Goal: Register for event/course

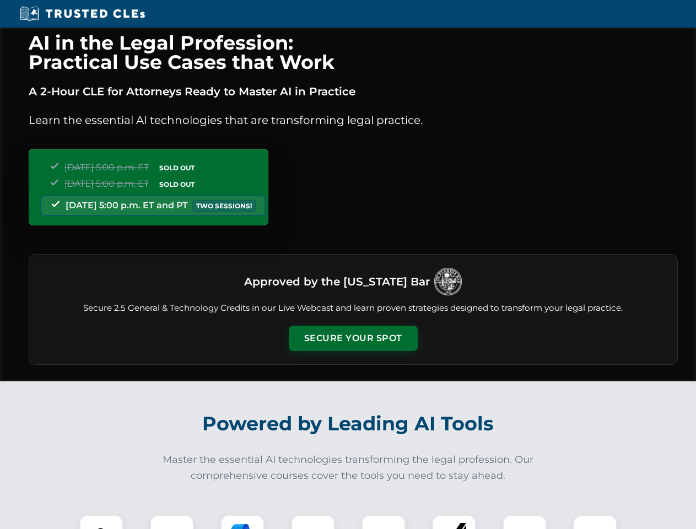
click at [353, 338] on button "Secure Your Spot" at bounding box center [353, 338] width 129 height 25
click at [101, 522] on img at bounding box center [101, 537] width 32 height 32
